Goal: Ask a question

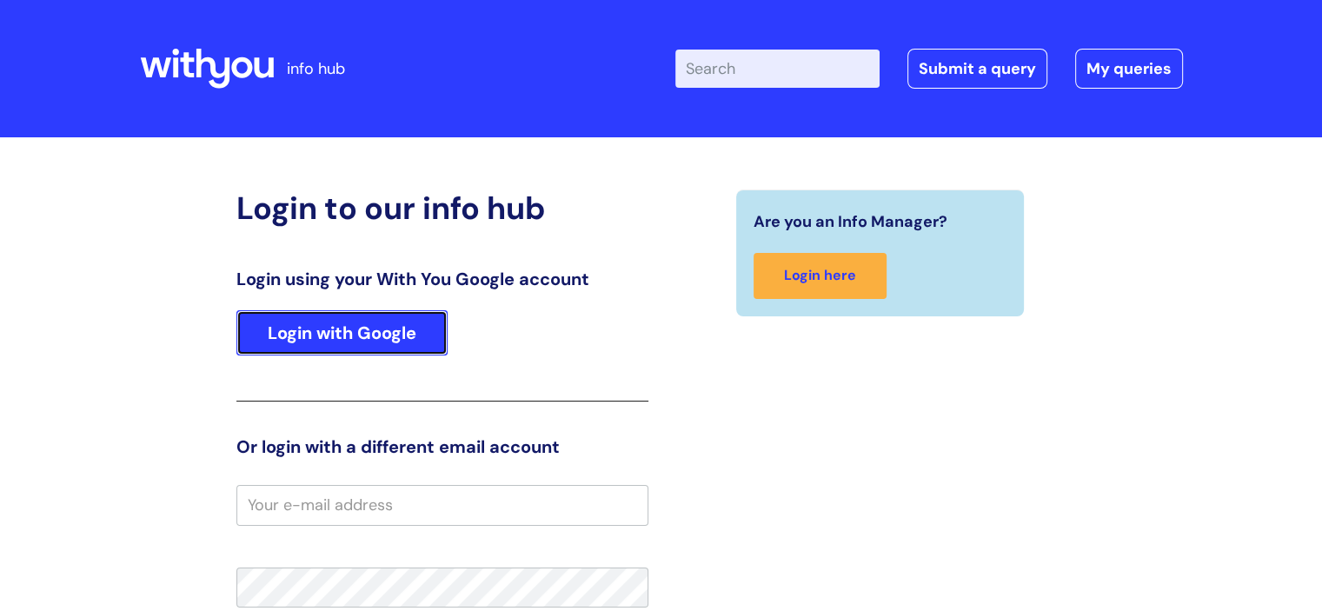
click at [294, 336] on link "Login with Google" at bounding box center [341, 332] width 211 height 45
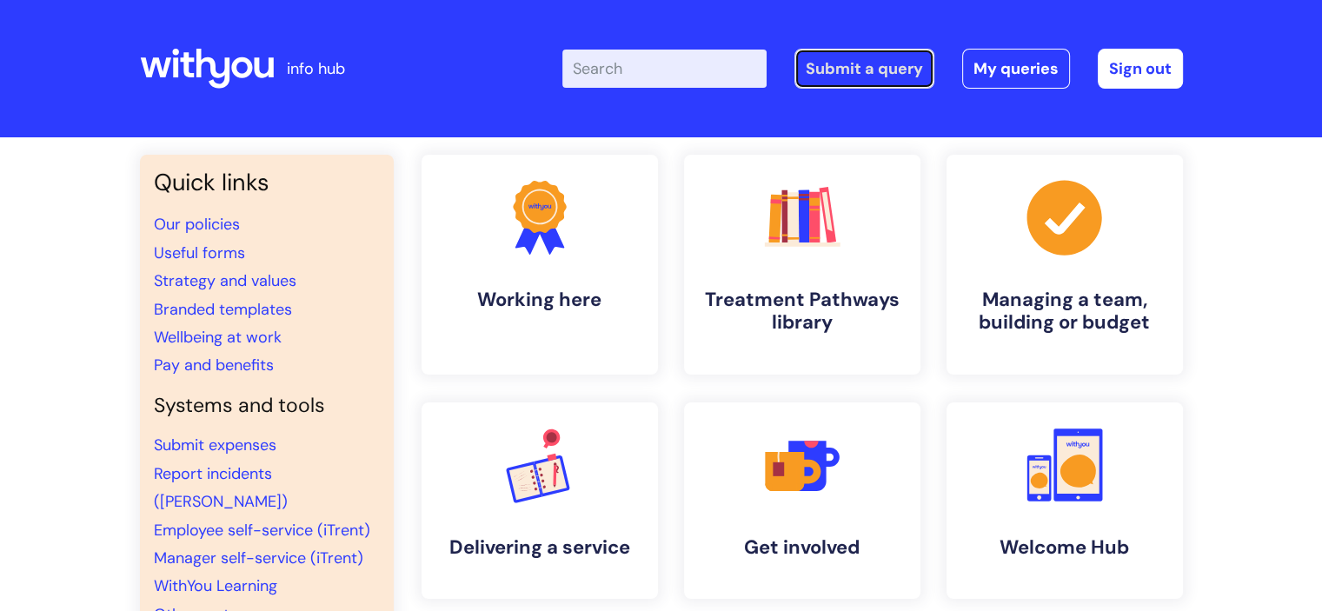
click at [852, 77] on link "Submit a query" at bounding box center [865, 69] width 140 height 40
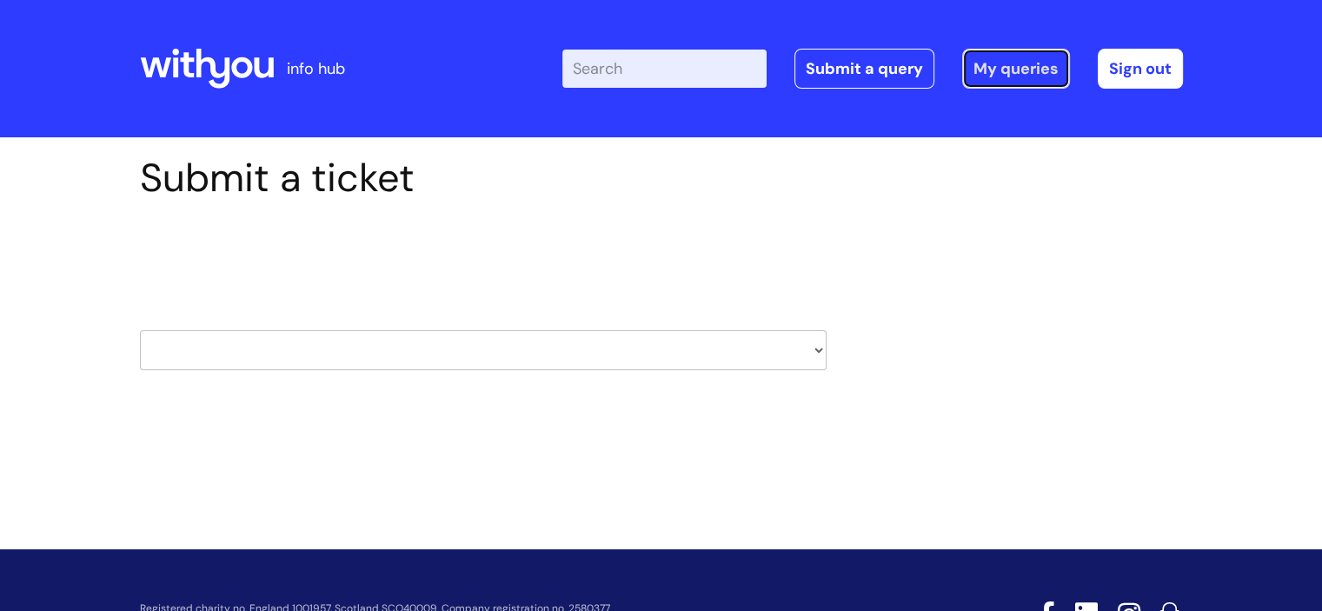
click at [1003, 63] on link "My queries" at bounding box center [1016, 69] width 108 height 40
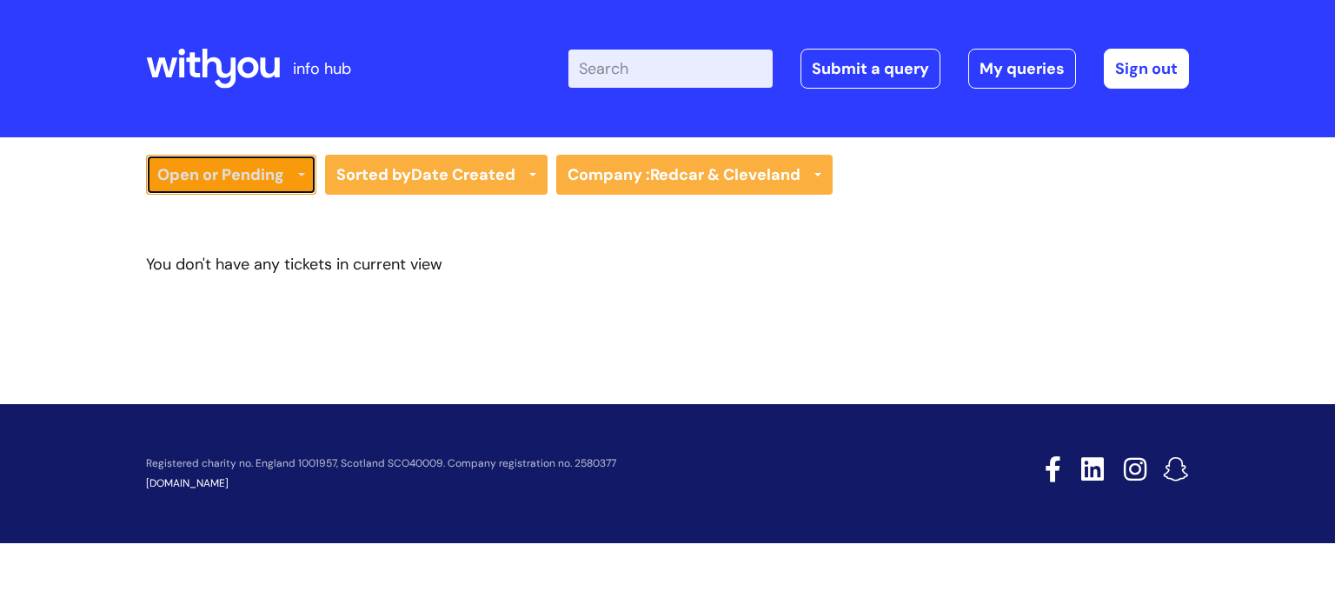
click at [276, 188] on link "Open or Pending" at bounding box center [231, 175] width 170 height 40
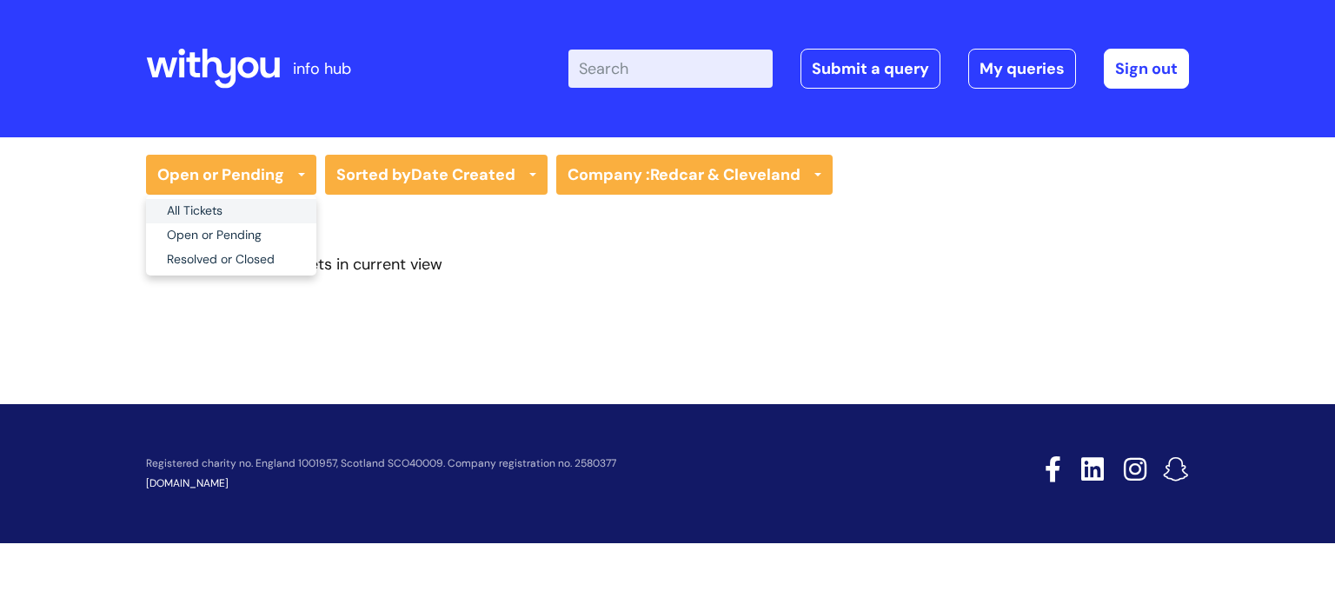
click at [274, 210] on link "All Tickets" at bounding box center [231, 211] width 170 height 24
